Goal: Transaction & Acquisition: Subscribe to service/newsletter

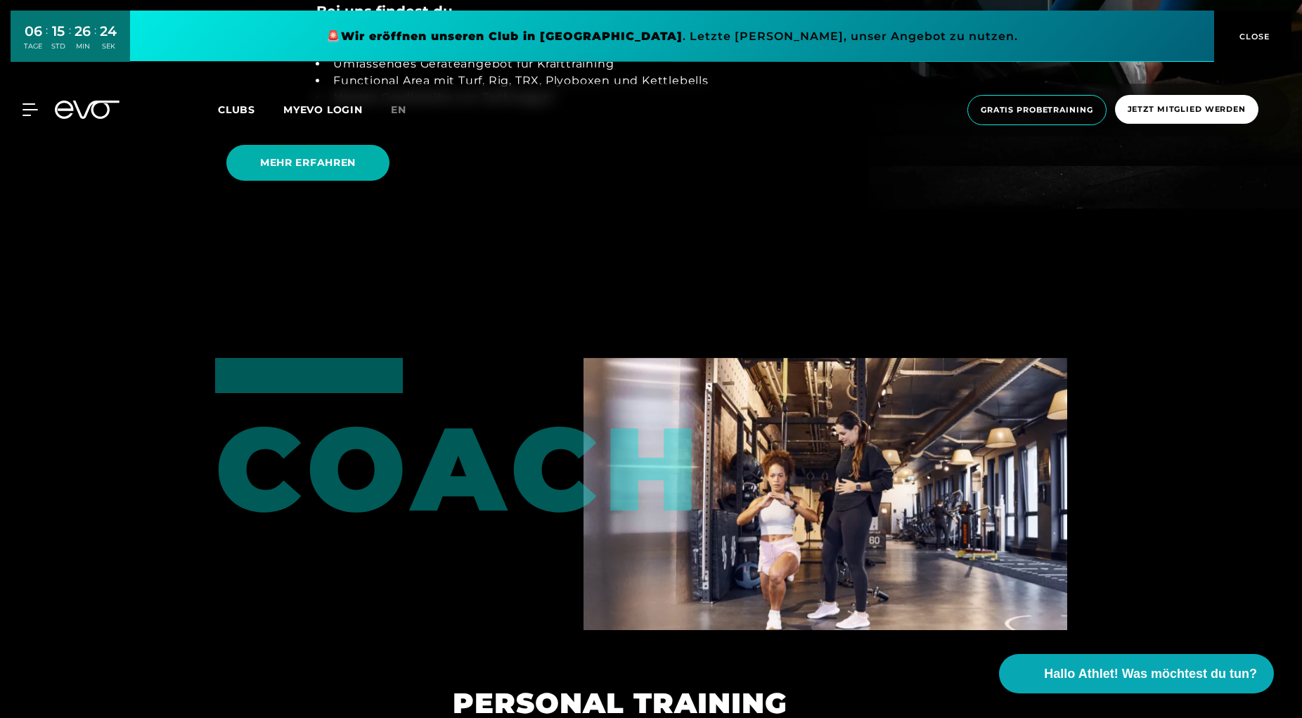
scroll to position [3299, 0]
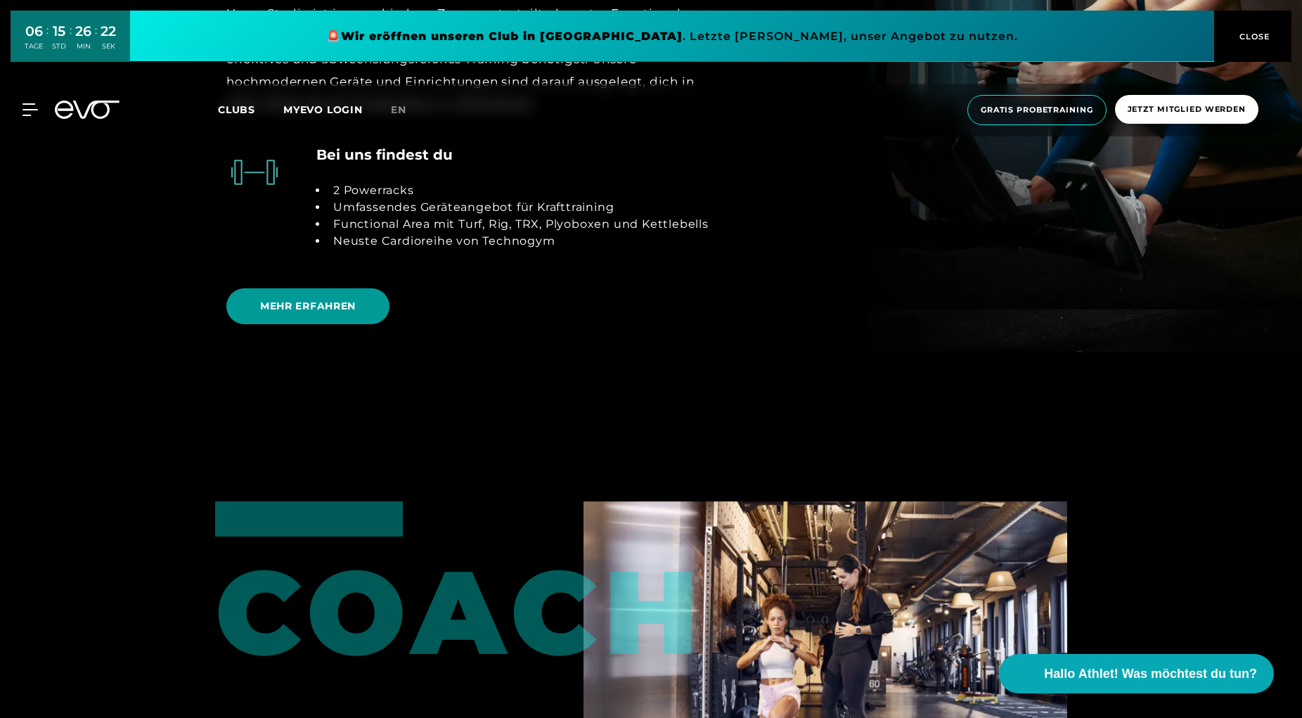
click at [320, 312] on span "MEHR ERFAHREN" at bounding box center [308, 306] width 96 height 15
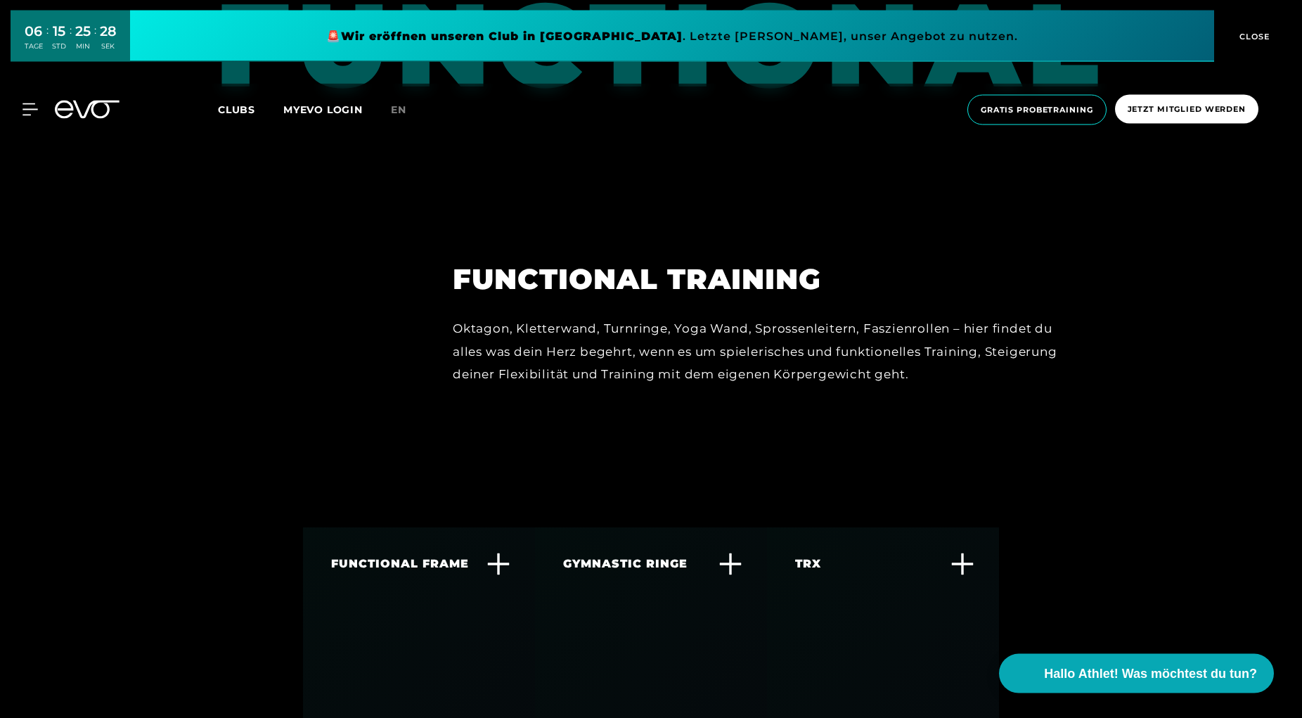
scroll to position [4546, 0]
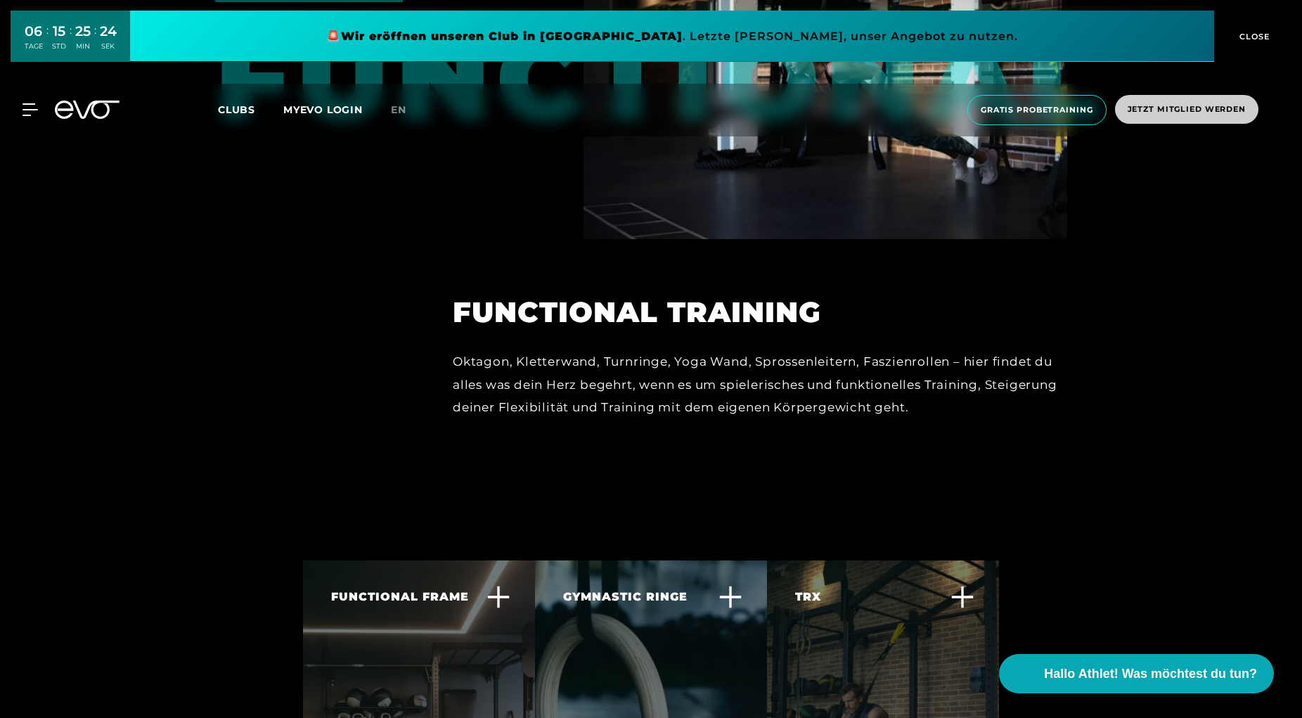
click at [1183, 109] on span "Jetzt Mitglied werden" at bounding box center [1187, 109] width 118 height 12
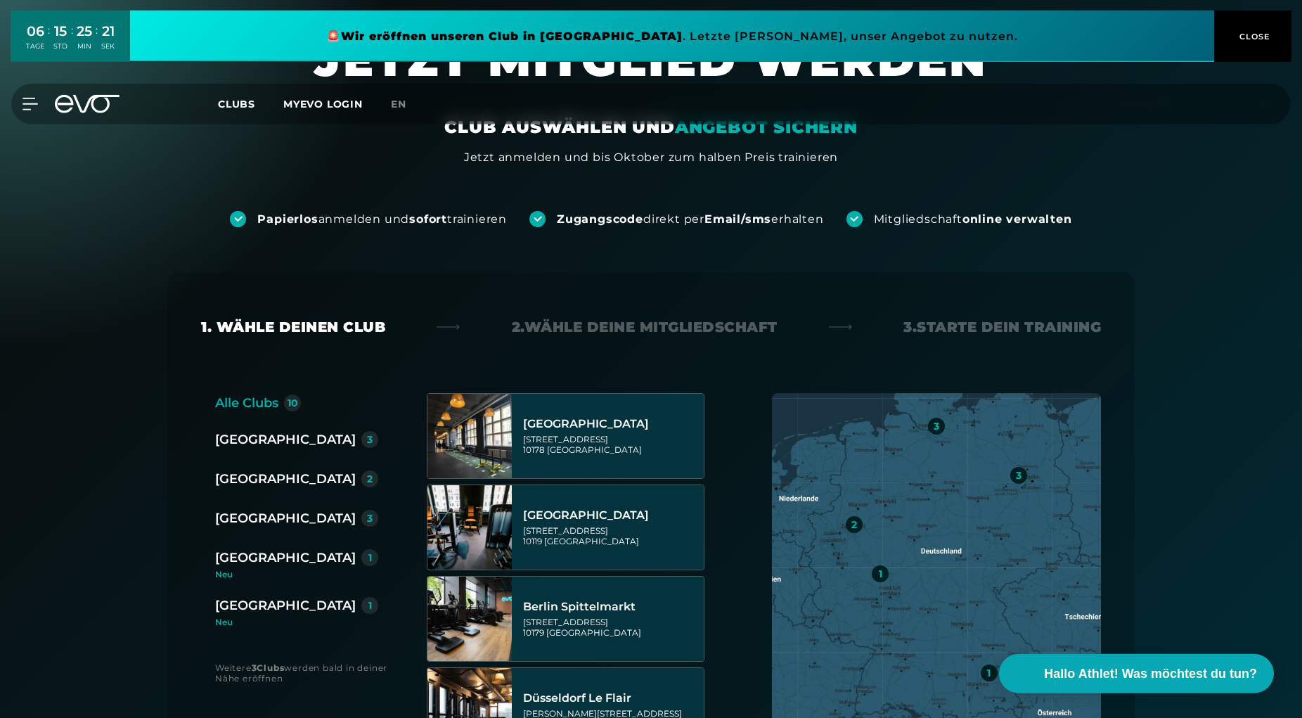
scroll to position [143, 0]
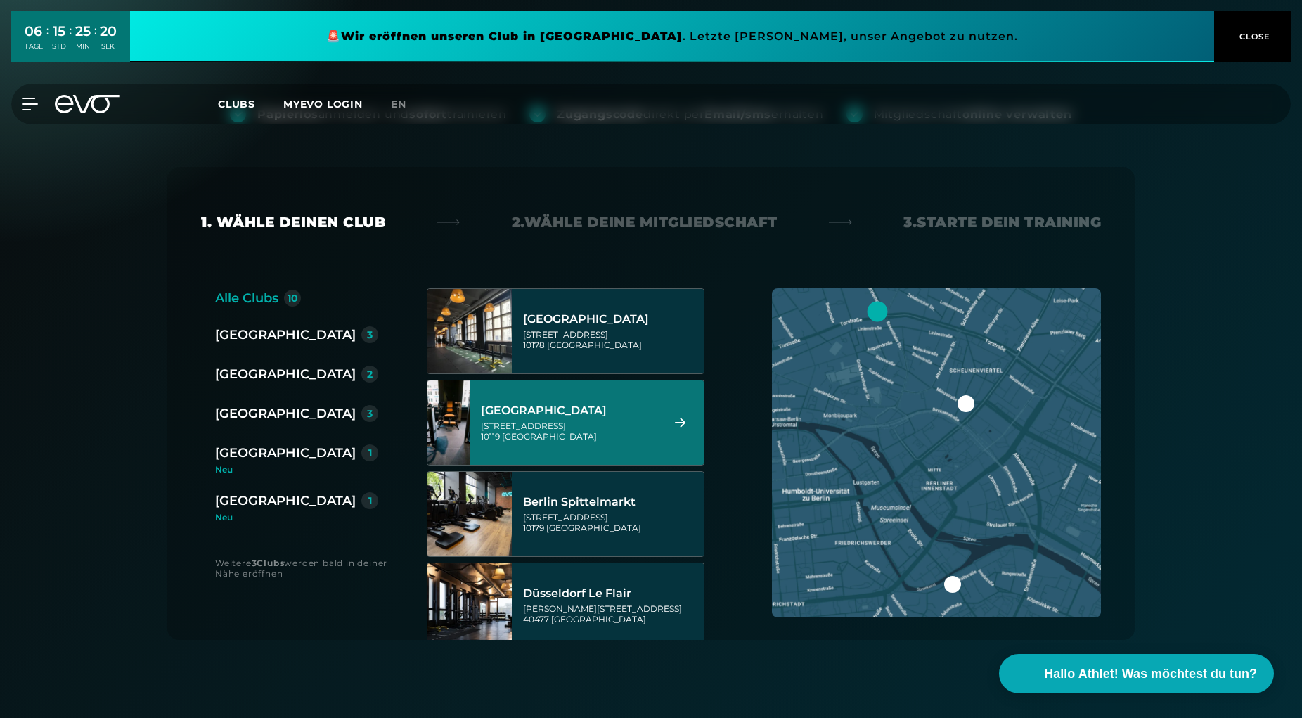
click at [525, 434] on div "[STREET_ADDRESS]" at bounding box center [569, 430] width 176 height 21
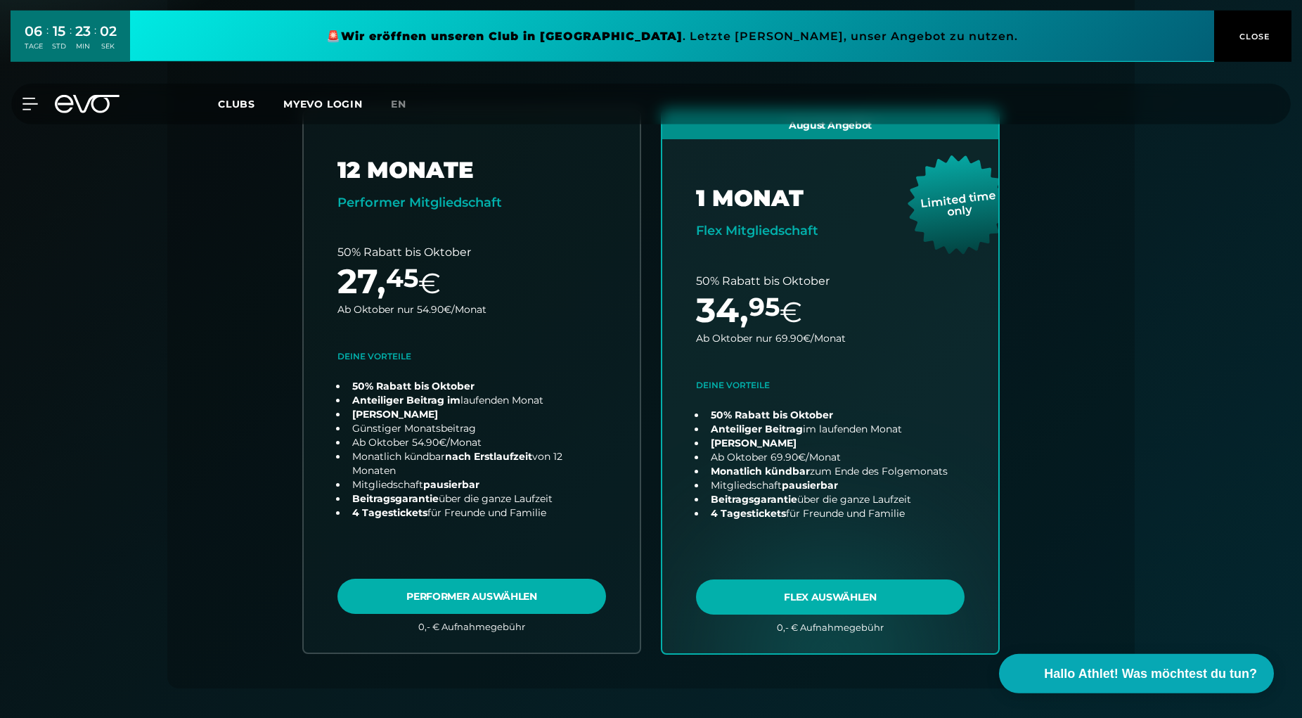
scroll to position [311, 0]
